Goal: Task Accomplishment & Management: Complete application form

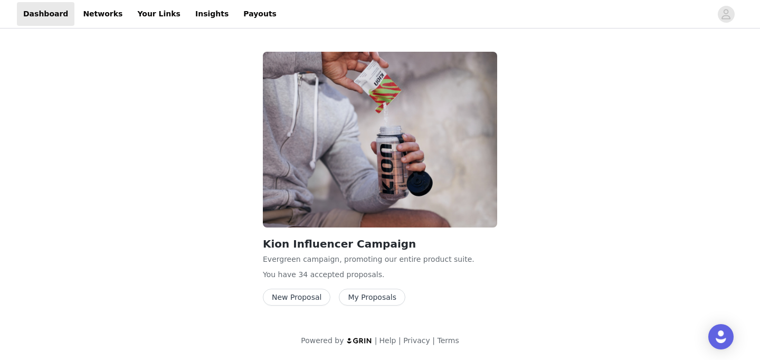
click at [306, 300] on button "New Proposal" at bounding box center [297, 297] width 68 height 17
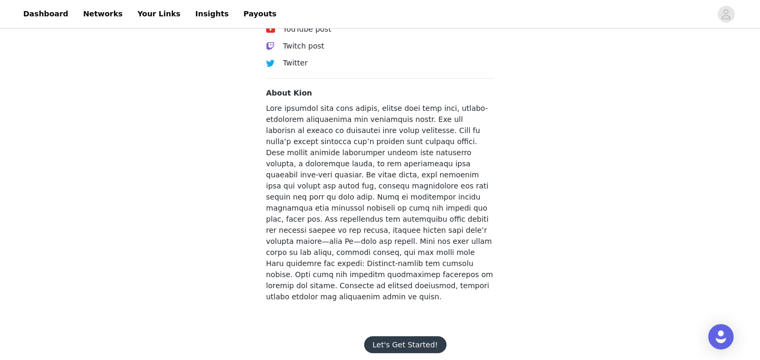
scroll to position [453, 0]
click at [387, 337] on button "Let's Get Started!" at bounding box center [405, 345] width 82 height 17
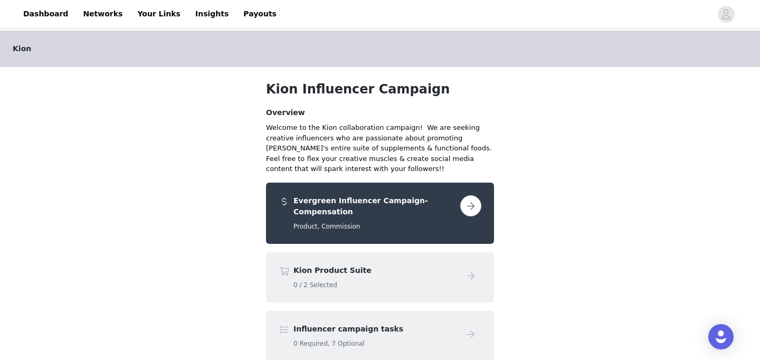
click at [467, 208] on button "button" at bounding box center [470, 205] width 21 height 21
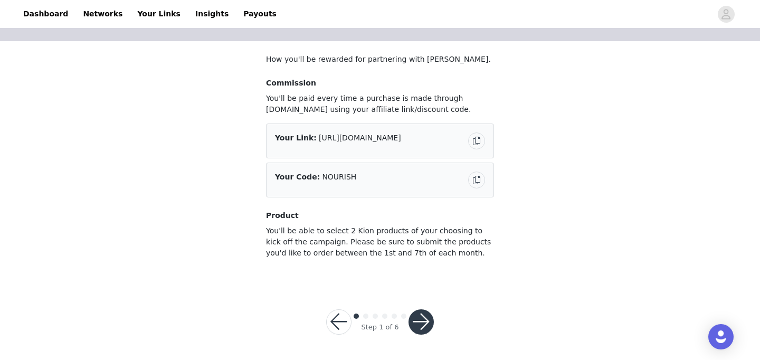
scroll to position [69, 0]
click at [421, 325] on button "button" at bounding box center [420, 322] width 25 height 25
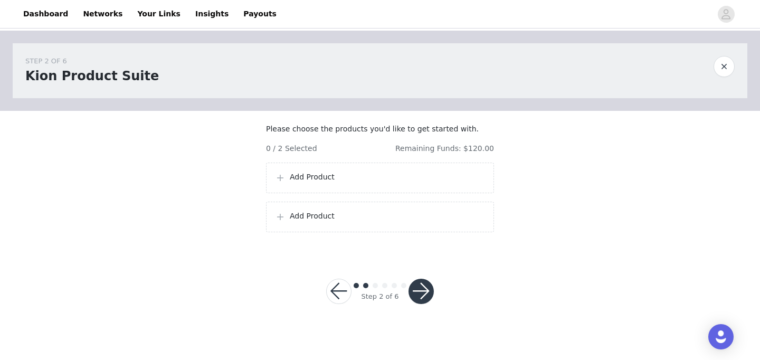
click at [330, 183] on p "Add Product" at bounding box center [387, 177] width 195 height 11
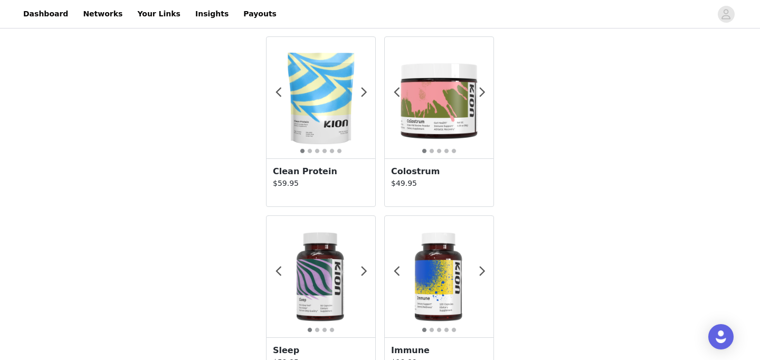
scroll to position [750, 0]
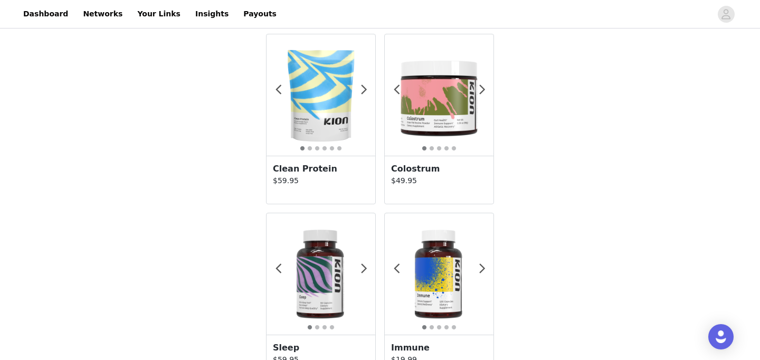
click at [334, 111] on img at bounding box center [320, 95] width 109 height 109
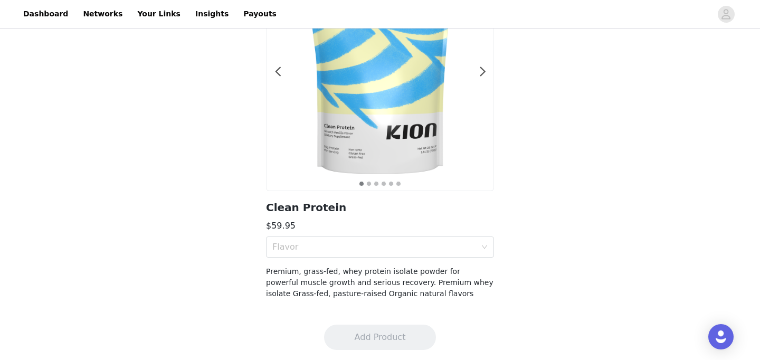
scroll to position [108, 0]
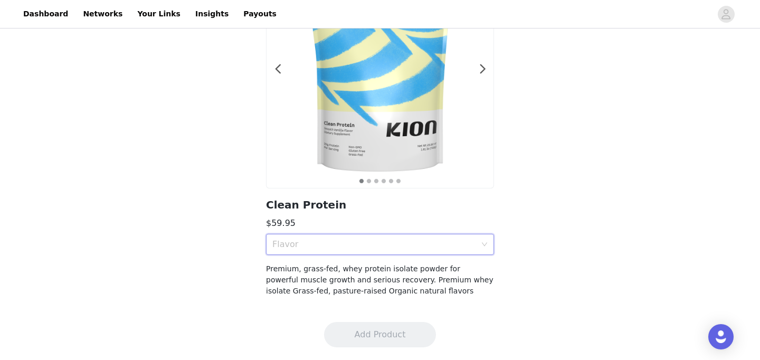
click at [483, 249] on div "Flavor" at bounding box center [380, 244] width 228 height 21
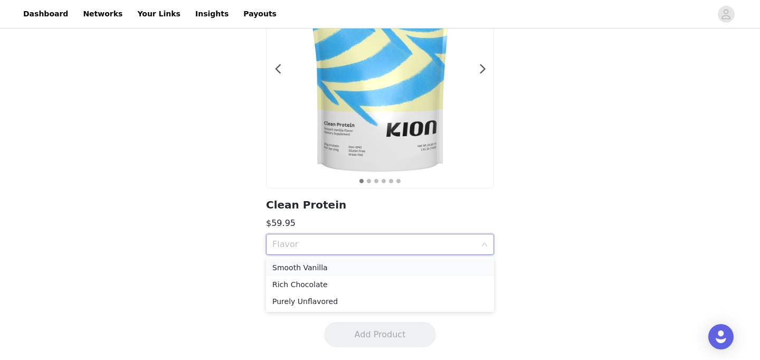
click at [420, 266] on div "Smooth Vanilla" at bounding box center [379, 268] width 215 height 12
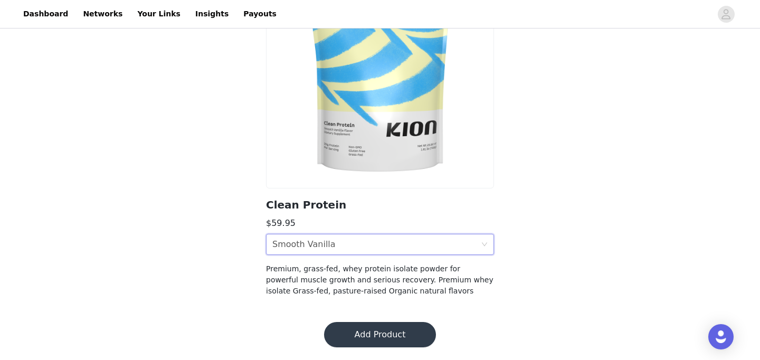
click at [390, 335] on button "Add Product" at bounding box center [380, 334] width 112 height 25
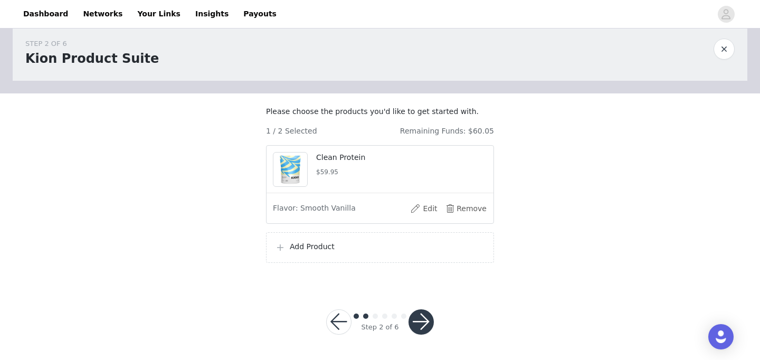
scroll to position [28, 0]
click at [363, 250] on p "Add Product" at bounding box center [387, 246] width 195 height 11
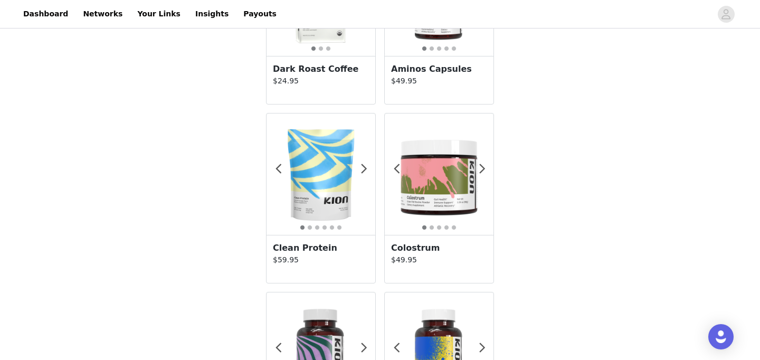
scroll to position [702, 0]
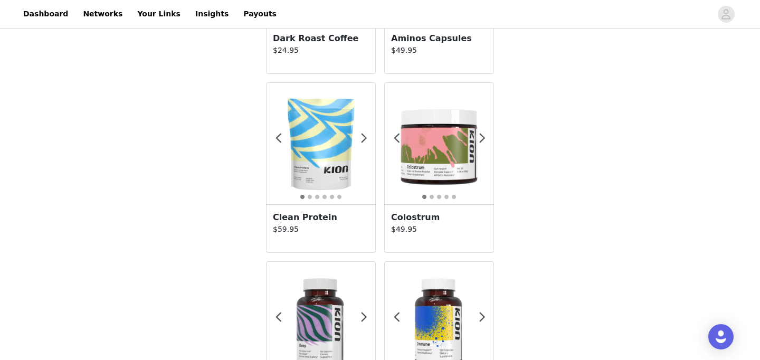
click at [444, 144] on img at bounding box center [439, 143] width 109 height 109
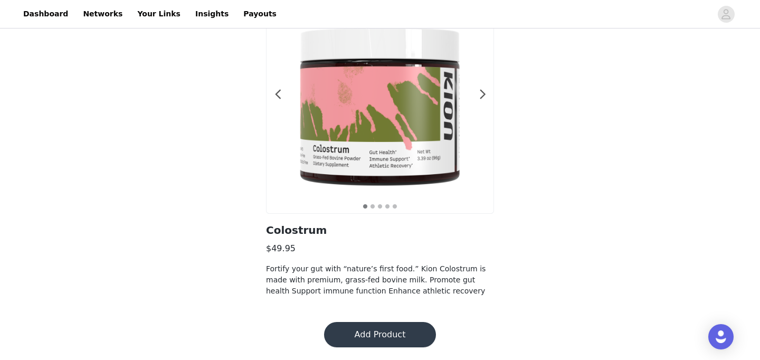
scroll to position [83, 0]
click at [404, 334] on button "Add Product" at bounding box center [380, 334] width 112 height 25
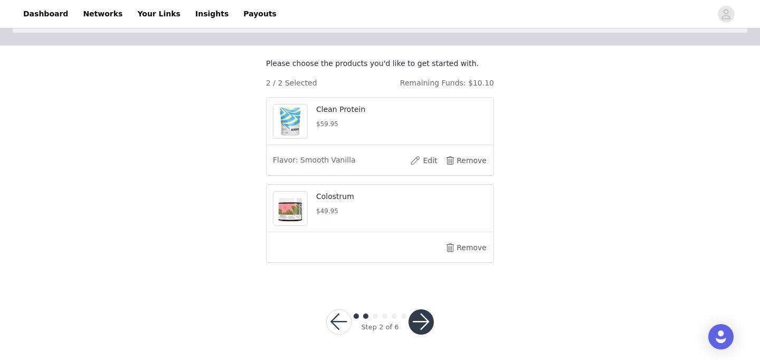
scroll to position [76, 0]
click at [422, 324] on button "button" at bounding box center [420, 321] width 25 height 25
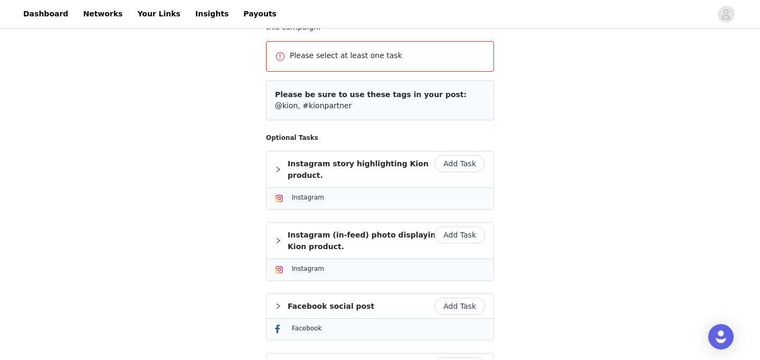
scroll to position [147, 0]
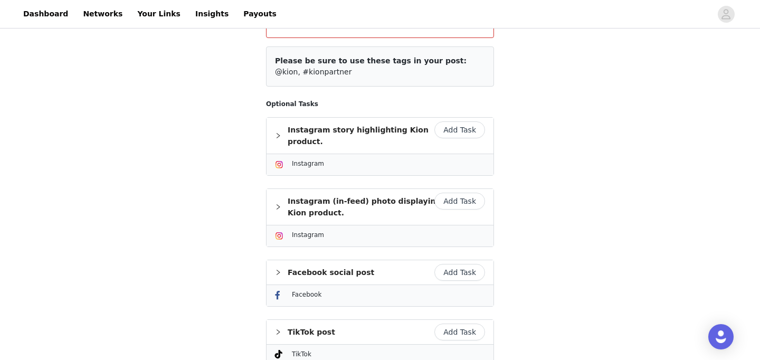
click at [455, 130] on button "Add Task" at bounding box center [459, 129] width 51 height 17
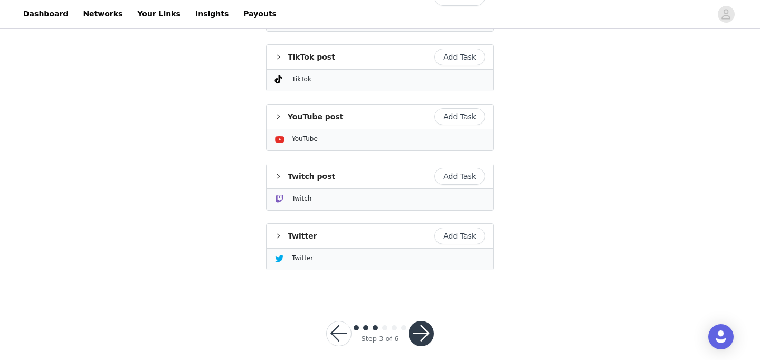
scroll to position [437, 0]
click at [420, 325] on button "button" at bounding box center [420, 333] width 25 height 25
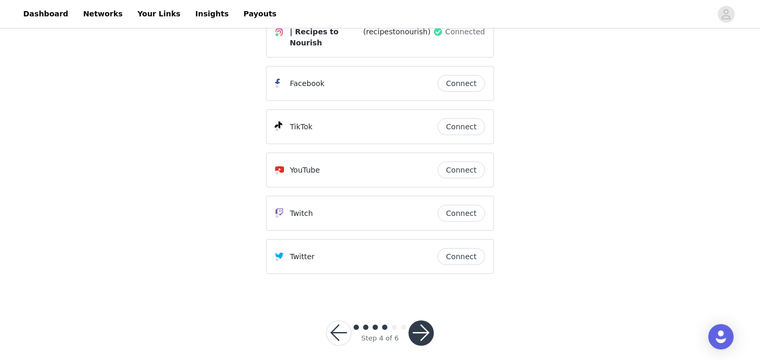
scroll to position [208, 0]
click at [417, 322] on button "button" at bounding box center [420, 333] width 25 height 25
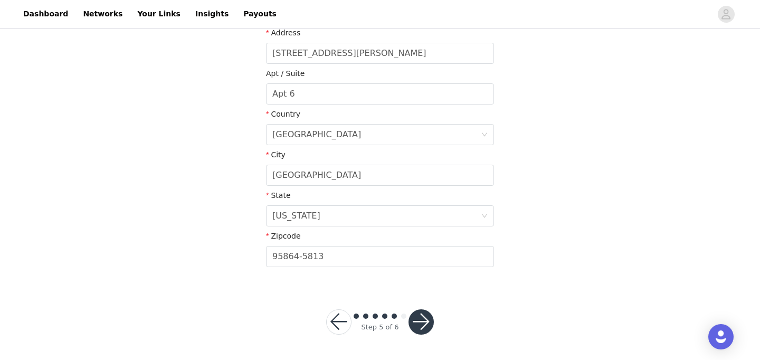
scroll to position [291, 0]
click at [425, 325] on button "button" at bounding box center [420, 322] width 25 height 25
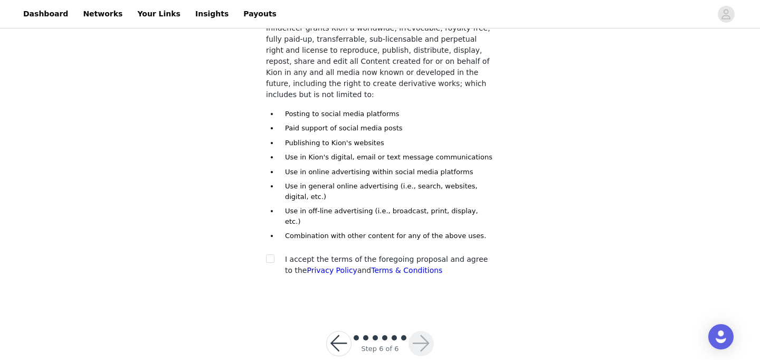
scroll to position [163, 0]
click at [270, 255] on input "checkbox" at bounding box center [269, 258] width 7 height 7
checkbox input "true"
click at [421, 331] on button "button" at bounding box center [420, 343] width 25 height 25
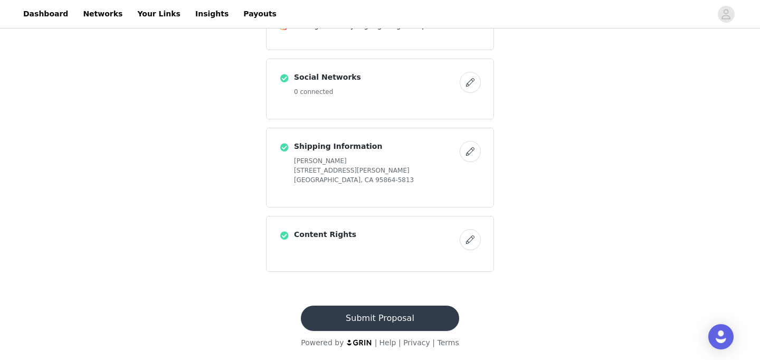
scroll to position [435, 0]
click at [377, 320] on button "Submit Proposal" at bounding box center [380, 318] width 158 height 25
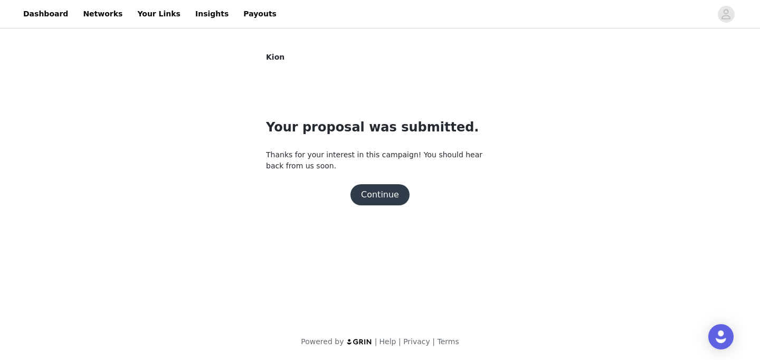
scroll to position [0, 0]
click at [384, 195] on button "Continue" at bounding box center [379, 194] width 59 height 21
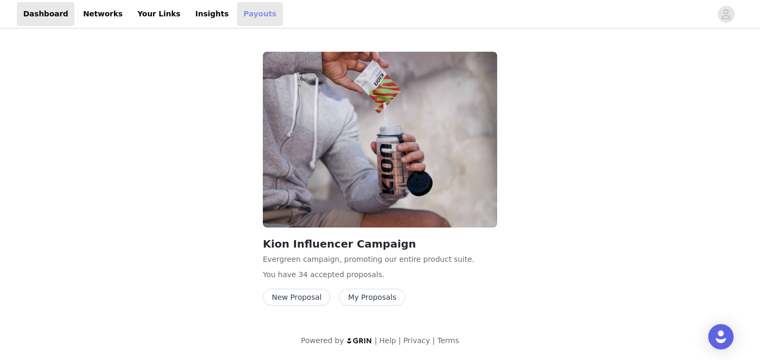
click at [237, 18] on link "Payouts" at bounding box center [260, 14] width 46 height 24
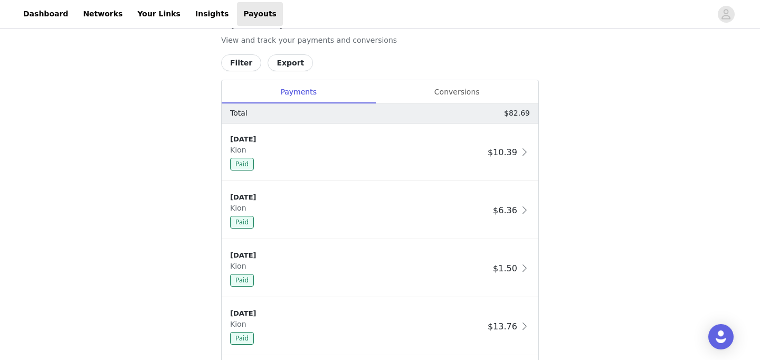
scroll to position [452, 0]
click at [454, 93] on div "Conversions" at bounding box center [456, 91] width 163 height 24
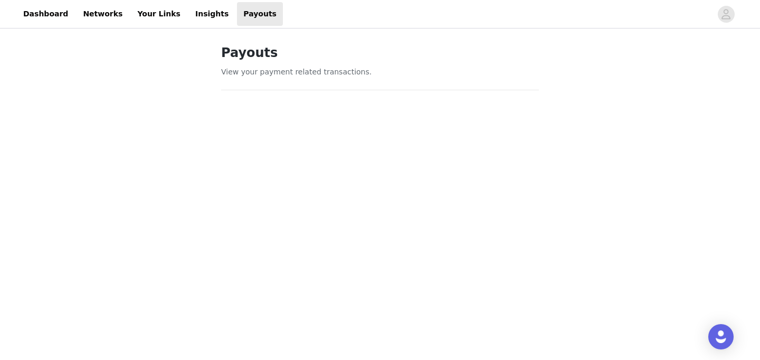
scroll to position [0, 0]
